Goal: Information Seeking & Learning: Learn about a topic

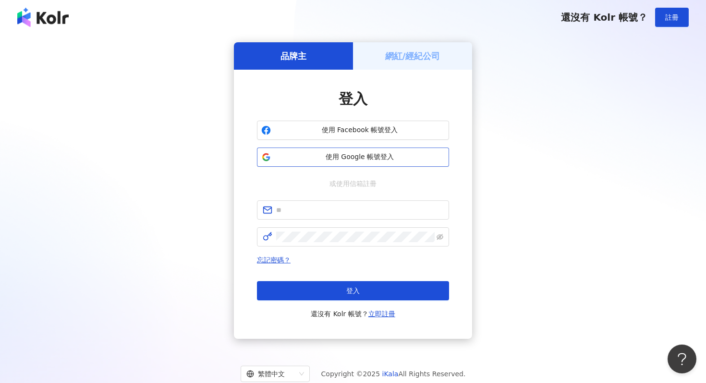
click at [353, 158] on span "使用 Google 帳號登入" at bounding box center [360, 157] width 170 height 10
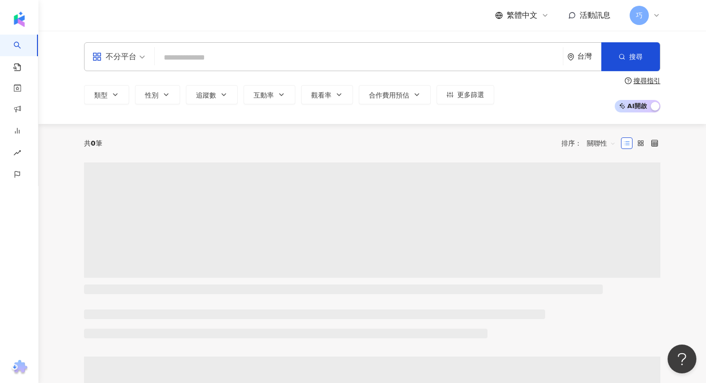
click at [200, 58] on input "search" at bounding box center [359, 58] width 401 height 18
type input "*"
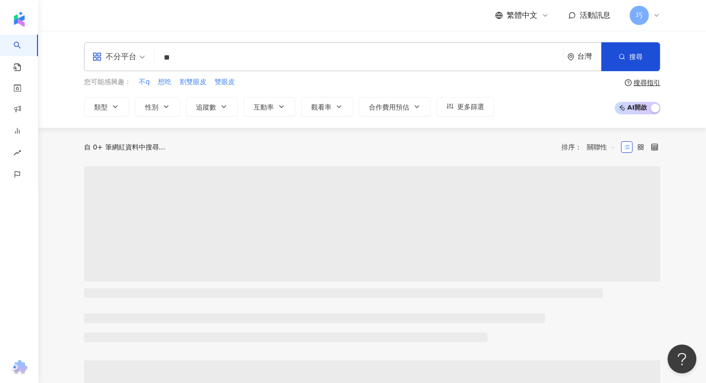
type input "*"
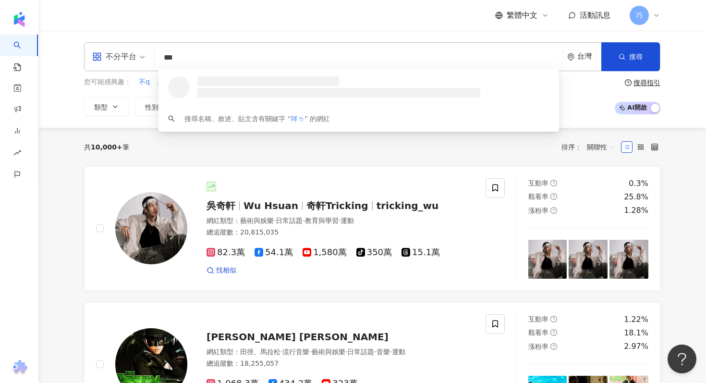
type input "**"
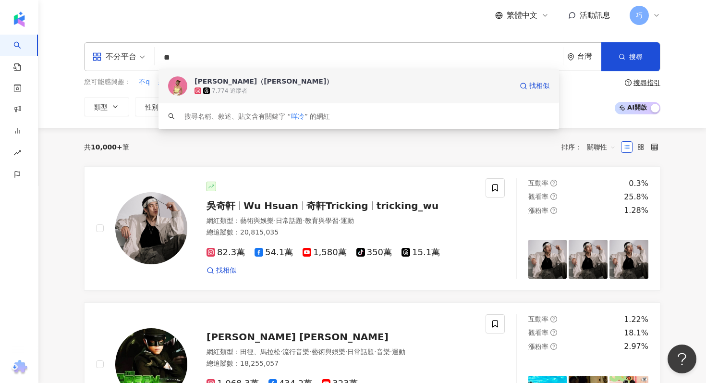
click at [217, 82] on div "[PERSON_NAME]（[PERSON_NAME]）" at bounding box center [264, 81] width 138 height 10
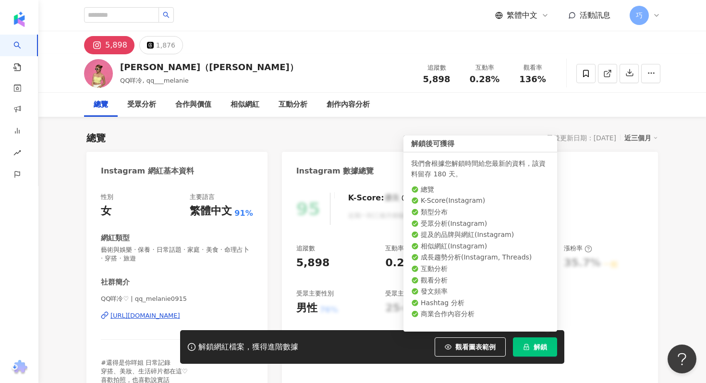
click at [533, 344] on button "解鎖" at bounding box center [535, 346] width 44 height 19
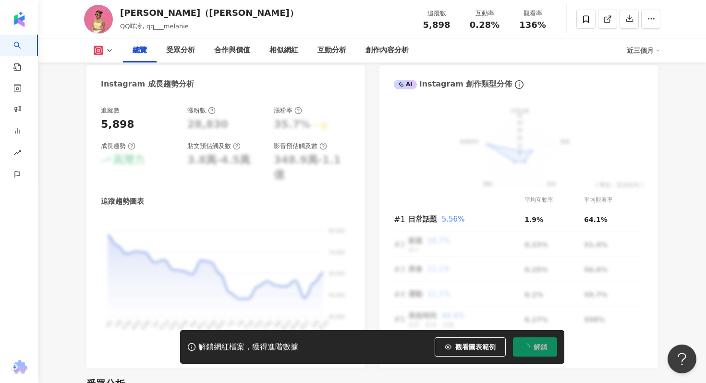
scroll to position [577, 0]
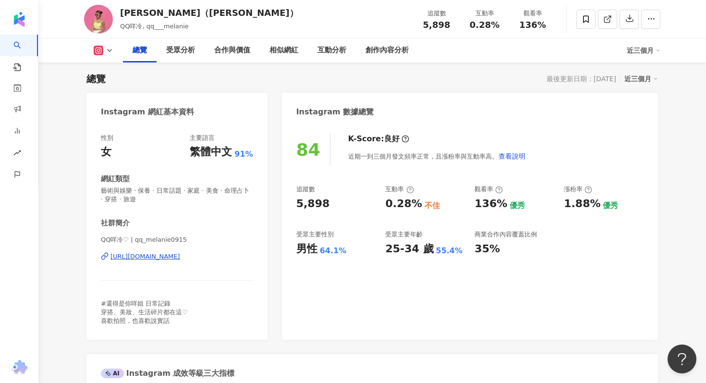
scroll to position [26, 0]
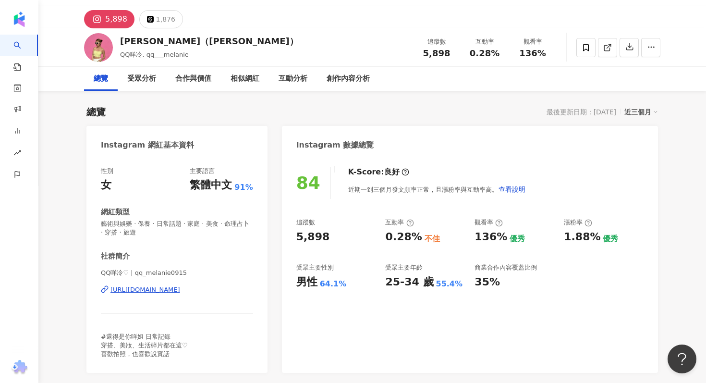
click at [180, 290] on div "[URL][DOMAIN_NAME]" at bounding box center [145, 289] width 70 height 9
